Goal: Transaction & Acquisition: Download file/media

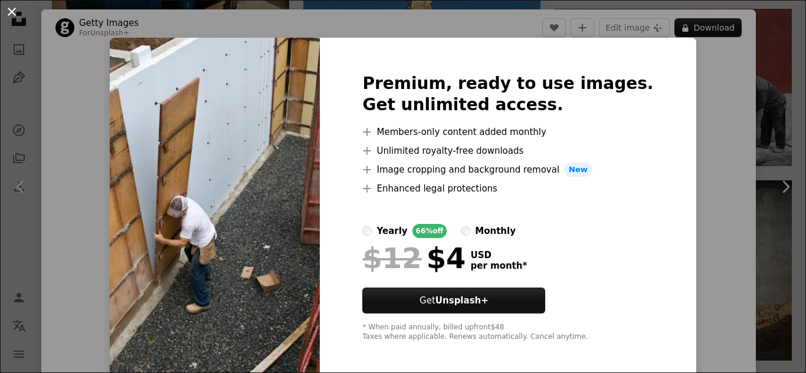
click at [15, 8] on button "An X shape" at bounding box center [12, 12] width 14 height 14
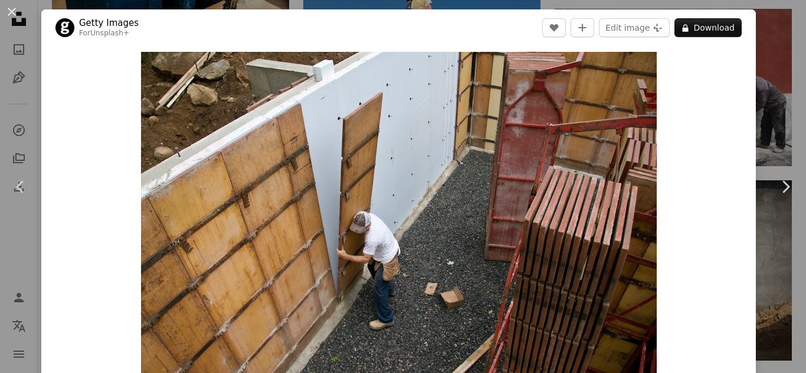
click at [769, 74] on div "An X shape Chevron left Chevron right Getty Images For Unsplash+ A heart A plus…" at bounding box center [403, 186] width 806 height 373
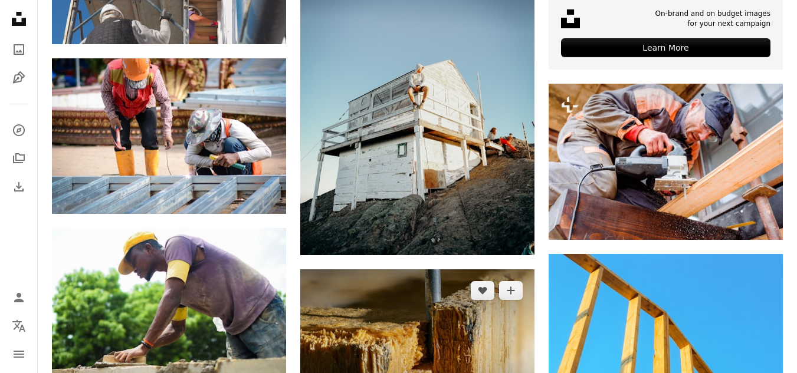
scroll to position [3775, 0]
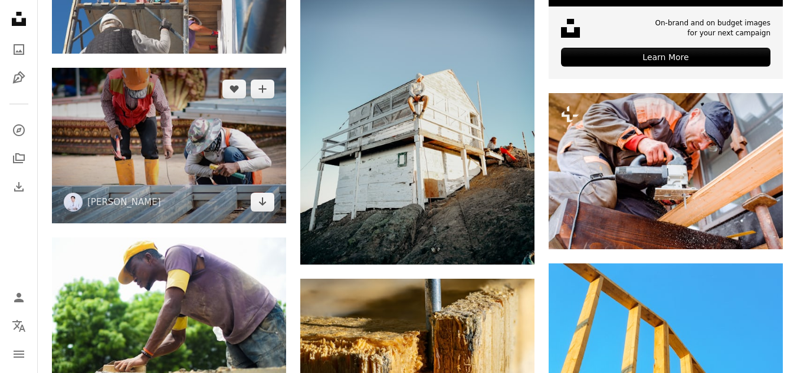
click at [153, 162] on img at bounding box center [169, 146] width 234 height 156
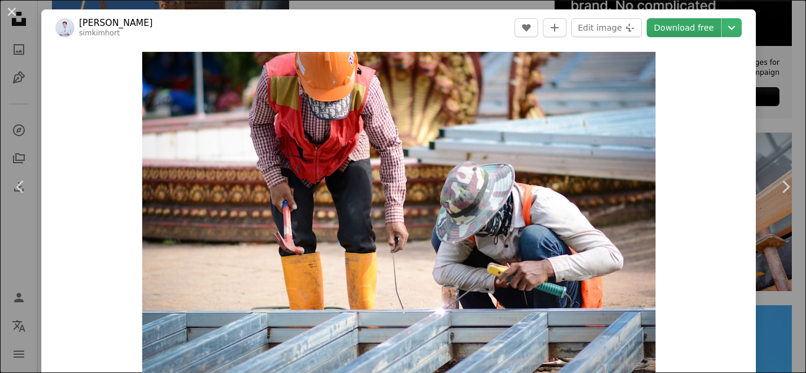
click at [675, 29] on link "Download free" at bounding box center [684, 27] width 74 height 19
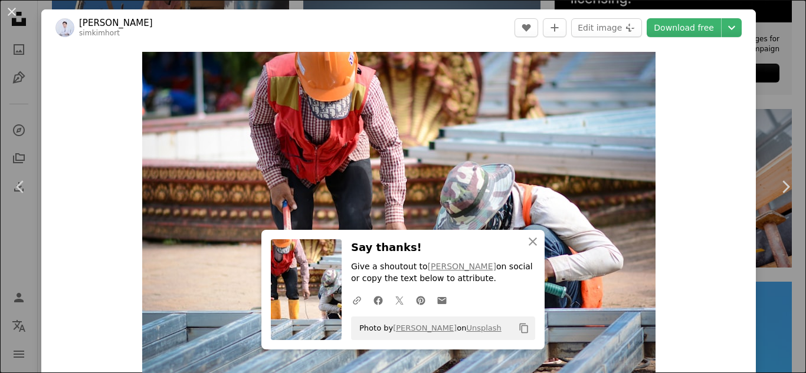
click at [760, 61] on div "An X shape Chevron left Chevron right Sim Kimhort simkimhort A heart A plus sig…" at bounding box center [403, 186] width 806 height 373
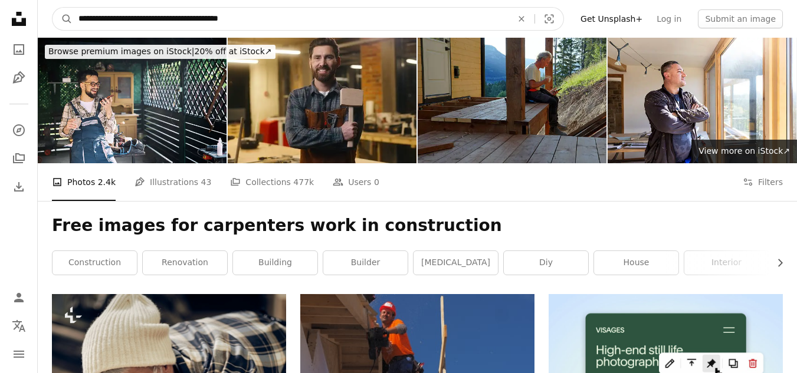
type textarea "******"
drag, startPoint x: 173, startPoint y: 21, endPoint x: 136, endPoint y: 19, distance: 37.2
click at [136, 19] on input "**********" at bounding box center [291, 19] width 436 height 22
type input "**********"
click at [53, 8] on button "A magnifying glass" at bounding box center [63, 19] width 20 height 22
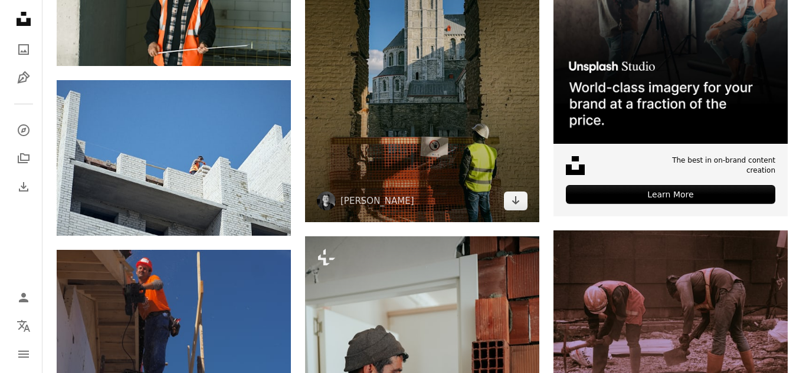
scroll to position [413, 0]
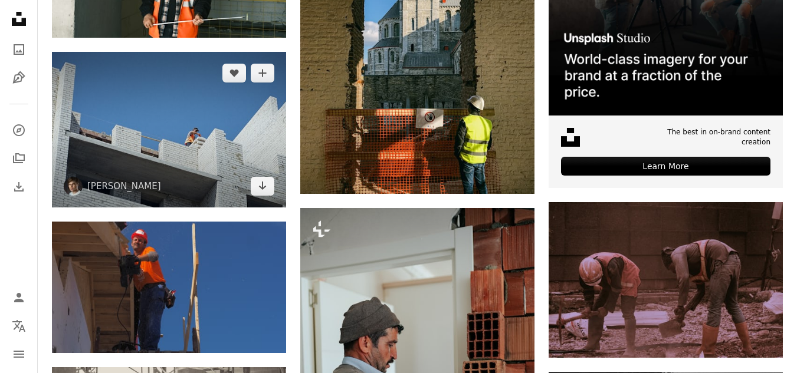
click at [169, 129] on img at bounding box center [169, 130] width 234 height 156
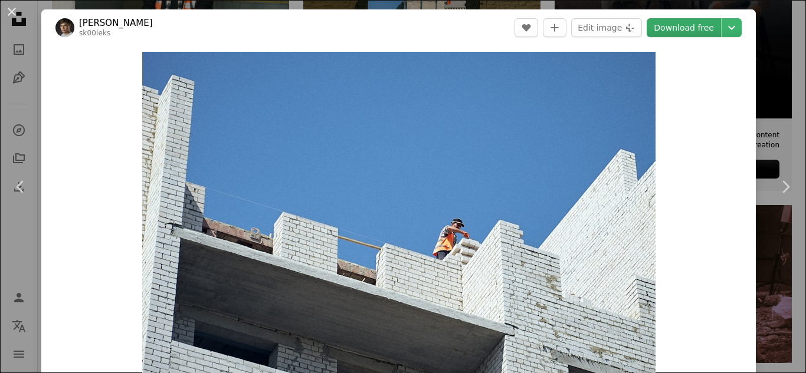
click at [675, 28] on link "Download free" at bounding box center [684, 27] width 74 height 19
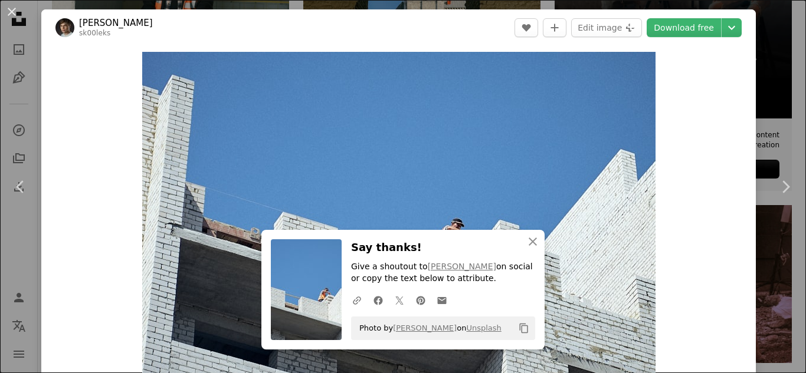
drag, startPoint x: 766, startPoint y: 79, endPoint x: 486, endPoint y: 357, distance: 394.6
click at [766, 79] on div "An X shape Chevron left Chevron right [PERSON_NAME] sk00leks A heart A plus sig…" at bounding box center [403, 186] width 806 height 373
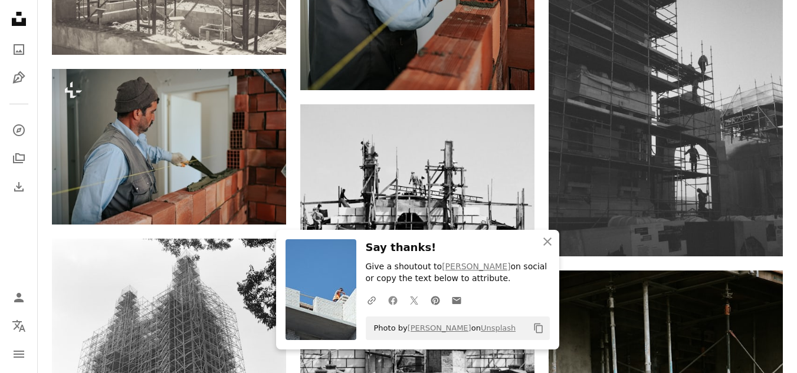
scroll to position [885, 0]
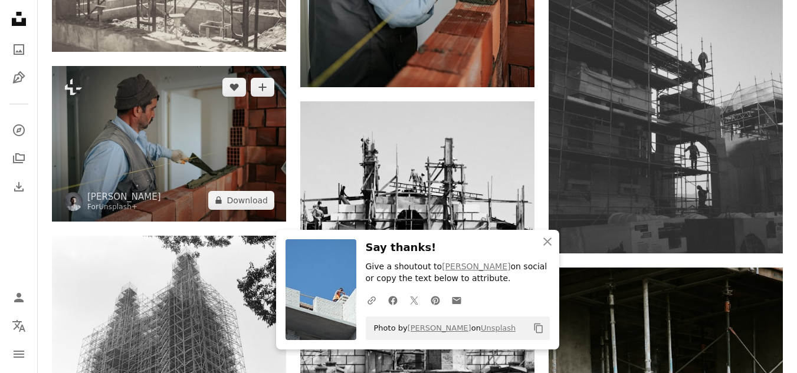
click at [202, 176] on img at bounding box center [169, 144] width 234 height 156
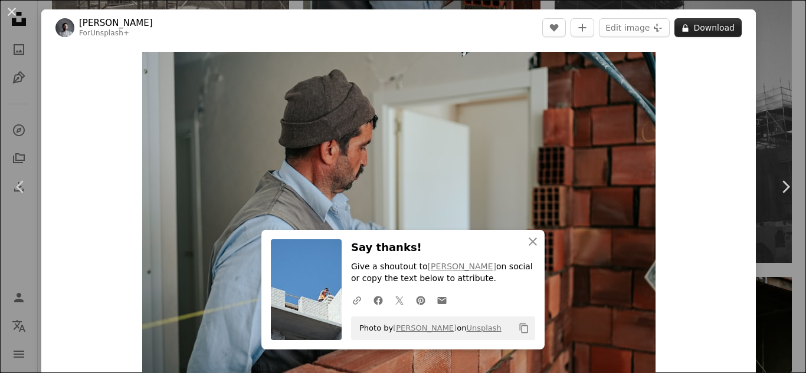
click at [703, 29] on button "A lock Download" at bounding box center [707, 27] width 67 height 19
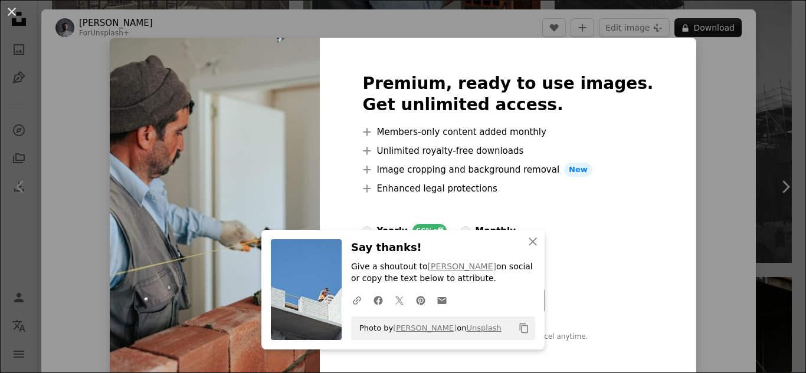
click at [671, 111] on div "An X shape Premium, ready to use images. Get unlimited access. A plus sign Memb…" at bounding box center [403, 186] width 806 height 373
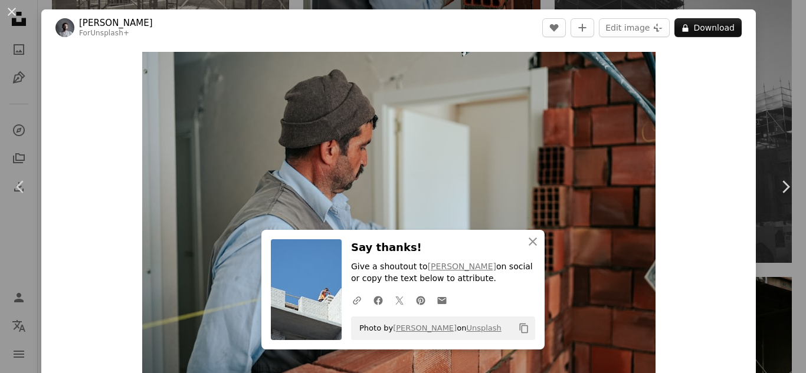
click at [765, 56] on div "An X shape Chevron left Chevron right Yunus Tuğ For Unsplash+ A heart A plus si…" at bounding box center [403, 186] width 806 height 373
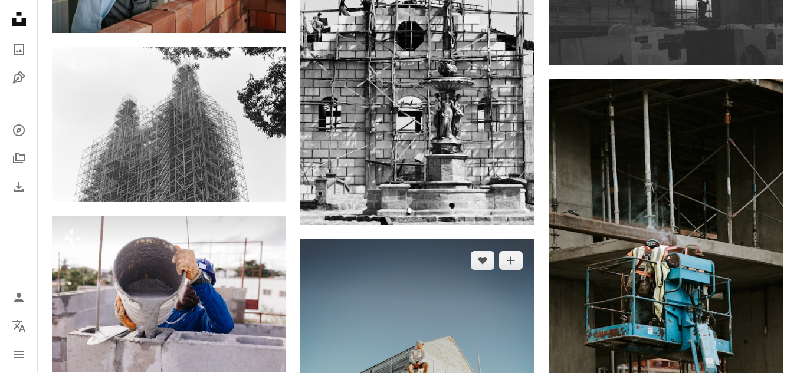
scroll to position [1062, 0]
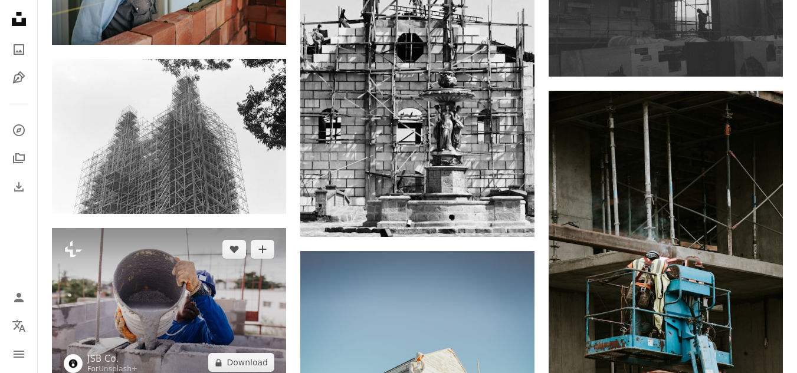
click at [218, 284] on img at bounding box center [169, 306] width 234 height 156
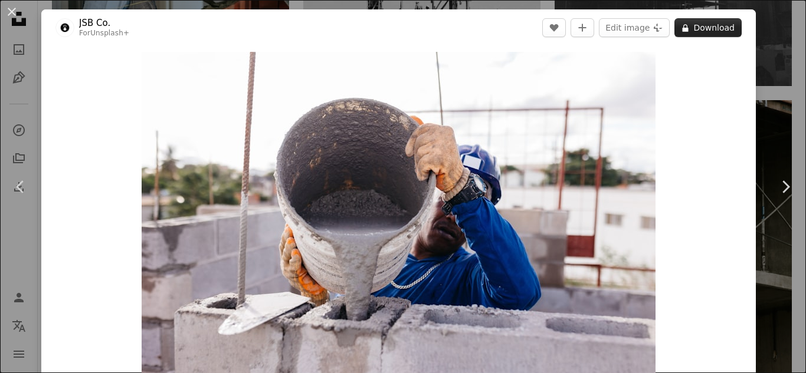
click at [708, 26] on button "A lock Download" at bounding box center [707, 27] width 67 height 19
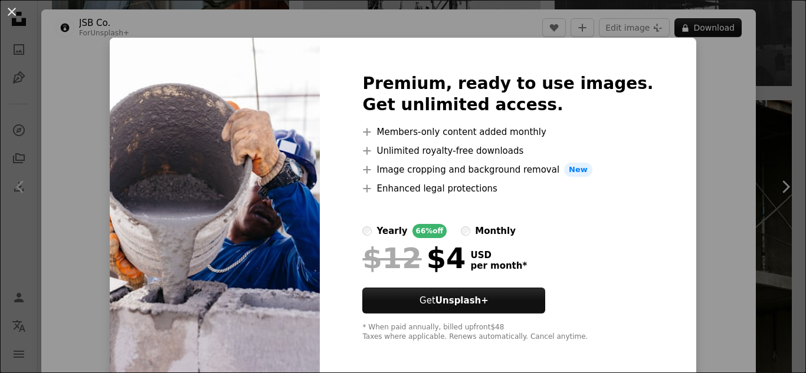
click at [763, 33] on div "An X shape Premium, ready to use images. Get unlimited access. A plus sign Memb…" at bounding box center [403, 186] width 806 height 373
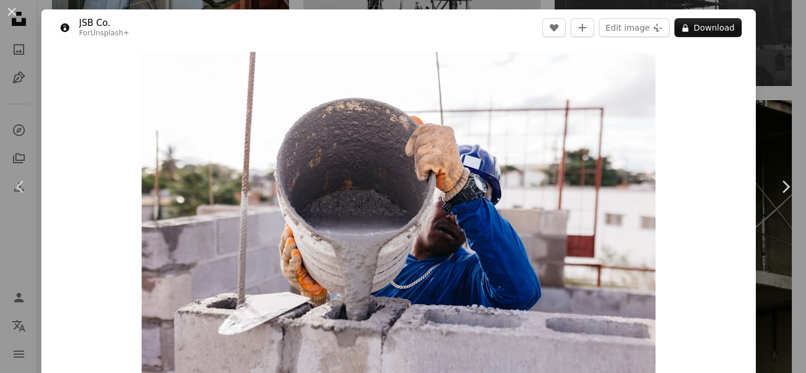
click at [761, 32] on div "An X shape Chevron left Chevron right JSB Co. For Unsplash+ A heart A plus sign…" at bounding box center [403, 186] width 806 height 373
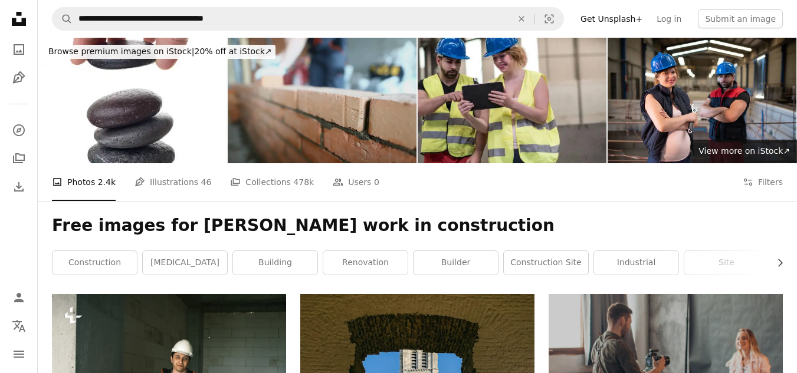
click at [354, 112] on img at bounding box center [322, 101] width 189 height 126
